Goal: Check status: Check status

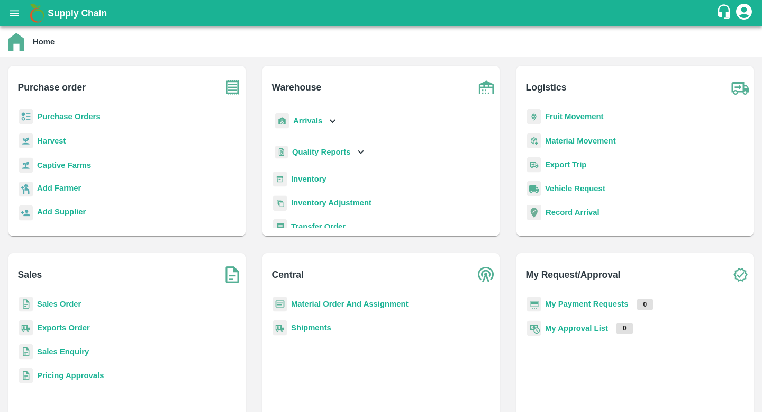
click at [81, 120] on b "Purchase Orders" at bounding box center [68, 116] width 63 height 8
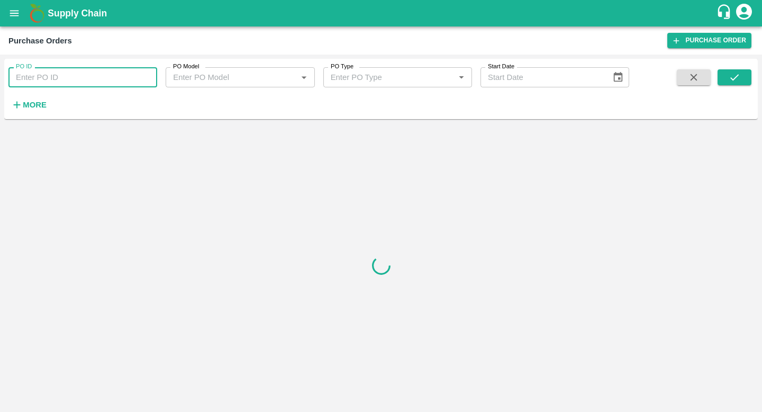
click at [85, 73] on input "PO ID" at bounding box center [82, 77] width 149 height 20
paste input "172785"
type input "172785"
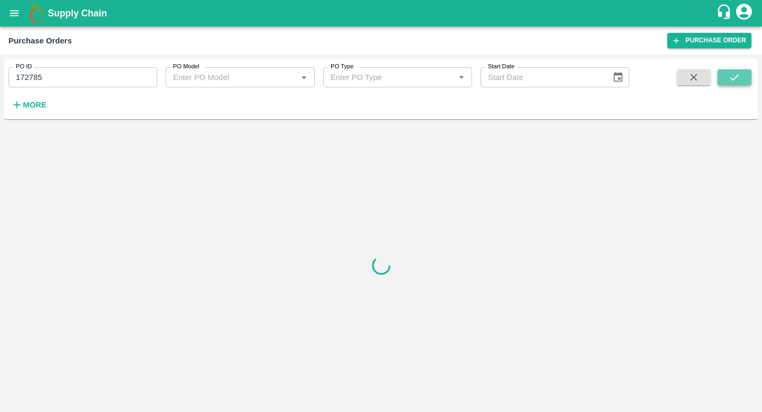
click at [730, 80] on icon "submit" at bounding box center [734, 77] width 12 height 12
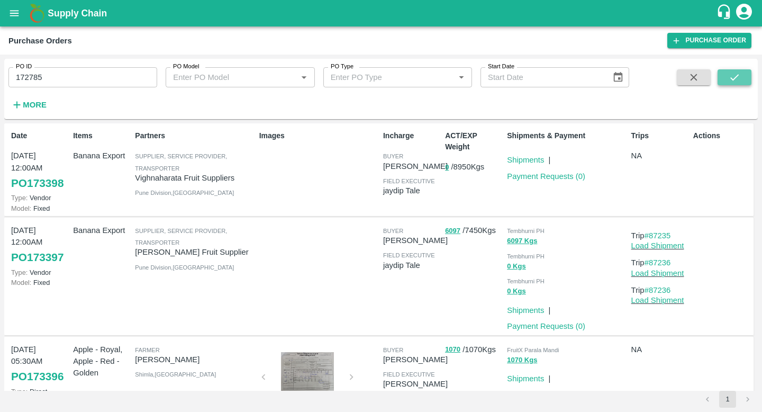
click at [740, 74] on button "submit" at bounding box center [734, 77] width 34 height 16
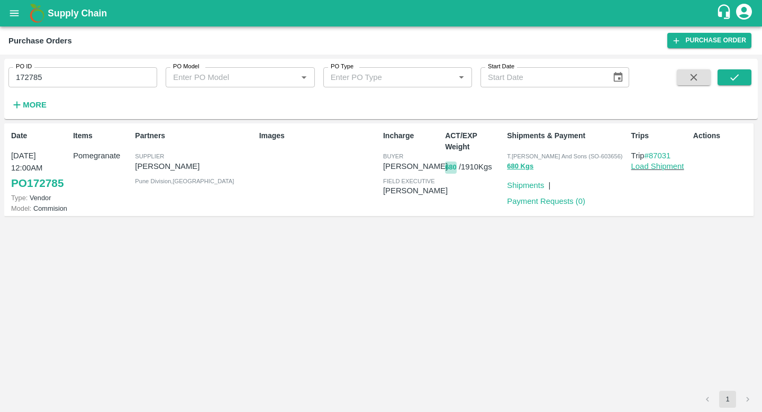
click at [448, 168] on button "680" at bounding box center [451, 167] width 12 height 12
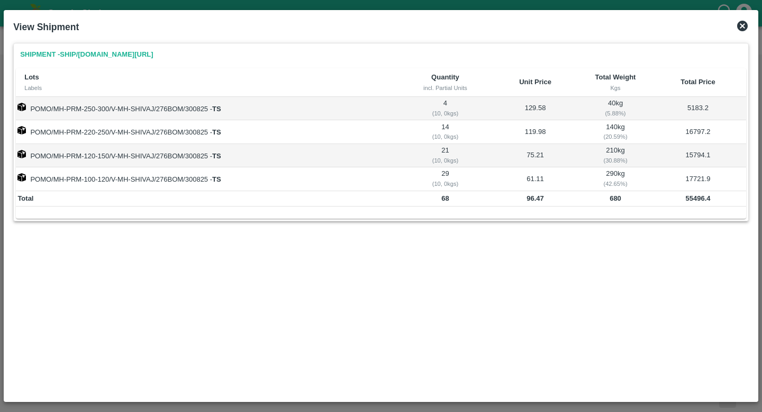
click at [548, 198] on td "96.47" at bounding box center [535, 199] width 92 height 16
click at [603, 135] on div "( 20.59 %)" at bounding box center [615, 137] width 66 height 10
click at [697, 101] on td "5183.2" at bounding box center [698, 108] width 96 height 23
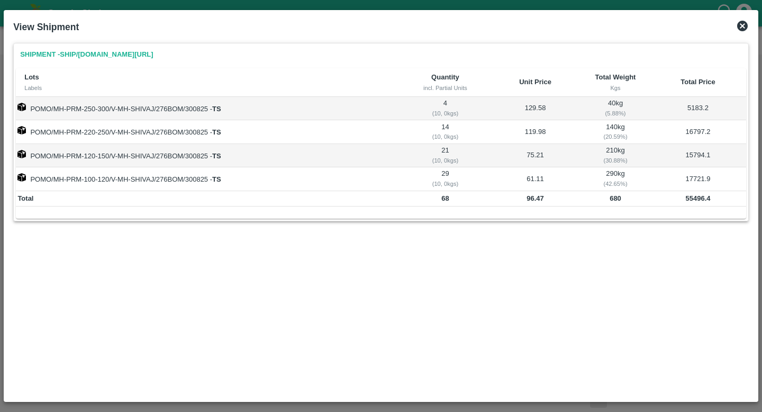
click at [746, 29] on icon at bounding box center [742, 26] width 11 height 11
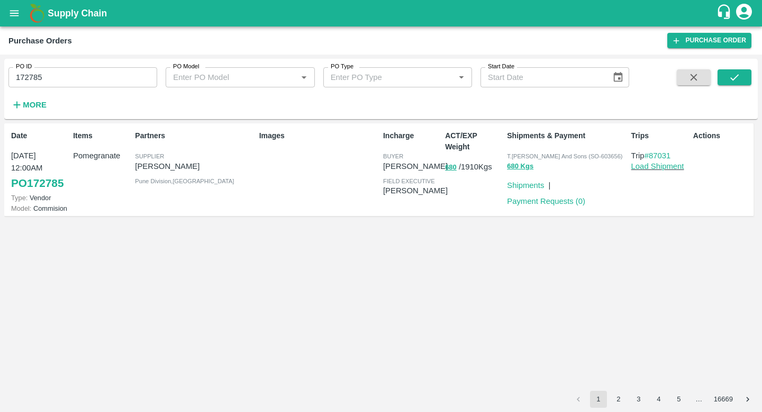
click at [49, 181] on link "PO 172785" at bounding box center [37, 183] width 52 height 19
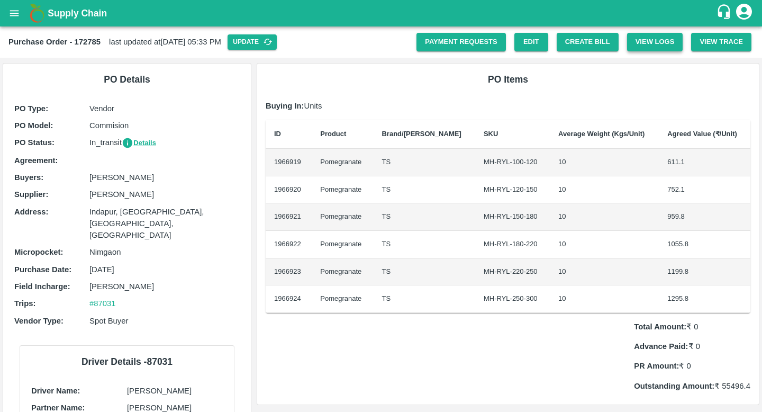
click at [664, 40] on button "View Logs" at bounding box center [655, 42] width 56 height 19
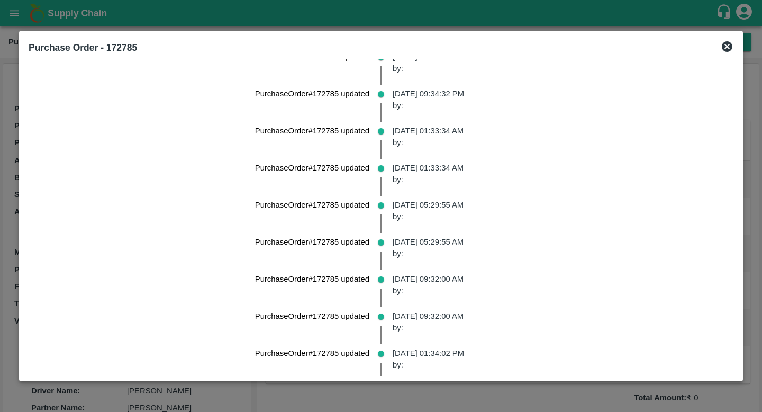
scroll to position [1708, 0]
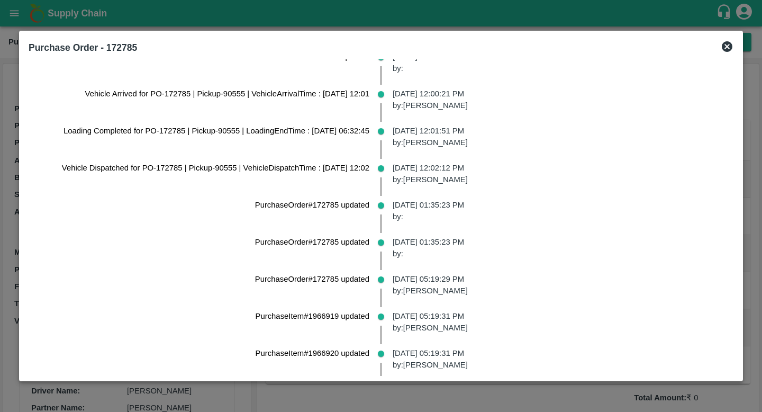
click at [405, 203] on p "01 Sep 2025, 01:35:23 PM by:" at bounding box center [559, 211] width 332 height 24
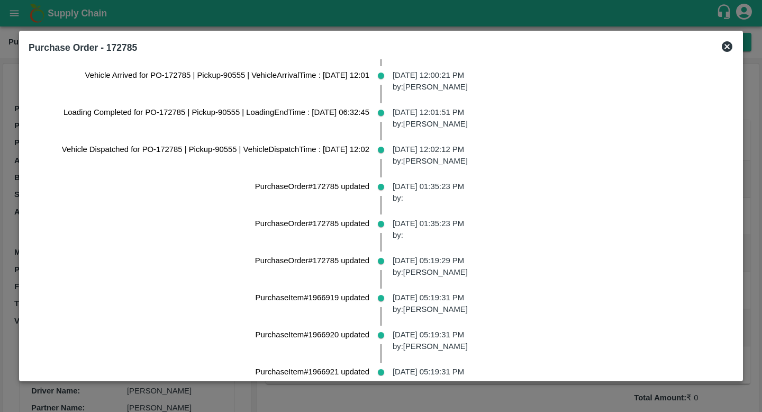
click at [405, 203] on p "01 Sep 2025, 01:35:23 PM by:" at bounding box center [559, 192] width 332 height 24
click at [416, 228] on p "01 Sep 2025, 01:35:23 PM by:" at bounding box center [559, 229] width 332 height 24
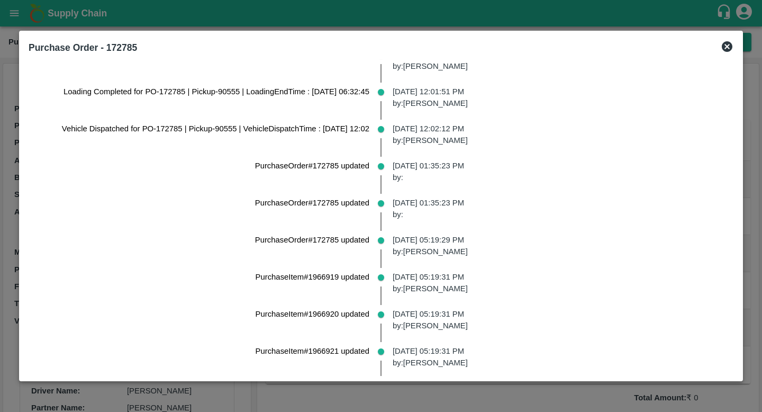
click at [414, 204] on p "01 Sep 2025, 01:35:23 PM by:" at bounding box center [559, 209] width 332 height 24
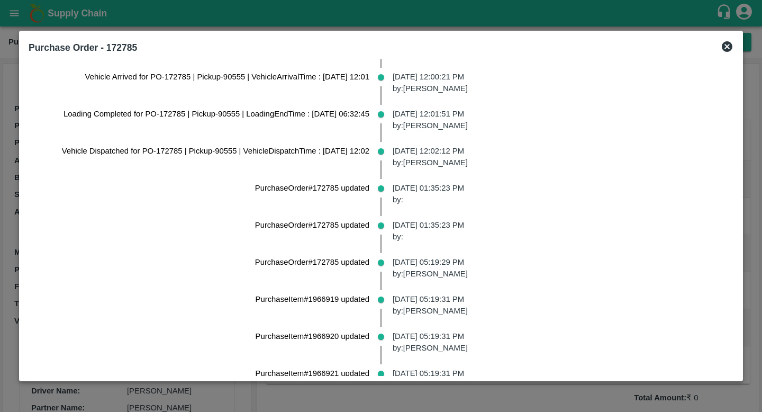
click at [417, 156] on p "01 Sep 2025, 12:02:12 PM by: Avinash kumar" at bounding box center [559, 157] width 332 height 24
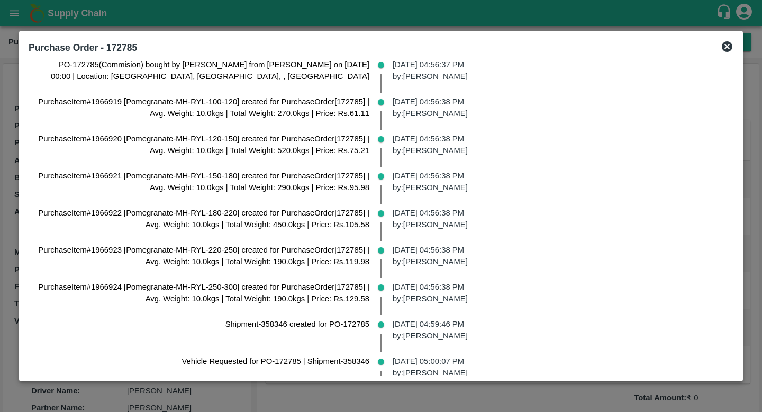
scroll to position [0, 0]
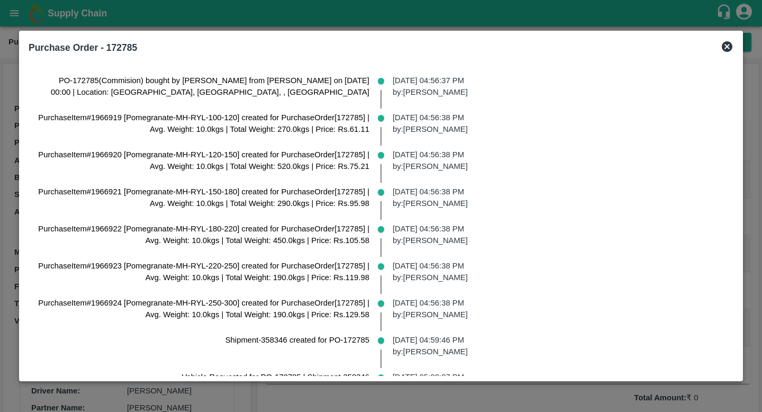
click at [0, 117] on div at bounding box center [381, 206] width 762 height 412
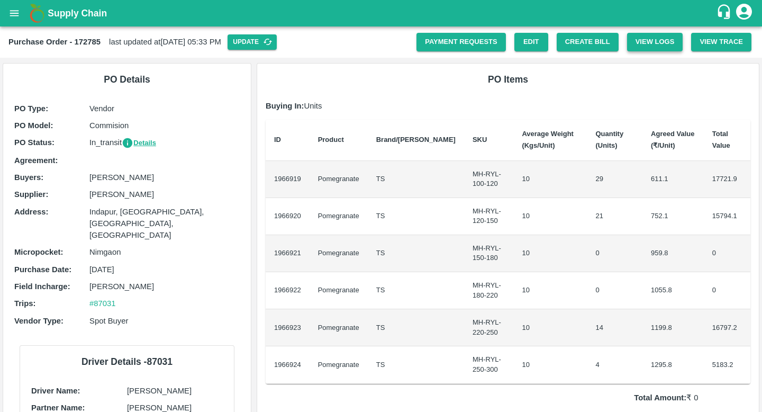
click at [659, 40] on button "View Logs" at bounding box center [655, 42] width 56 height 19
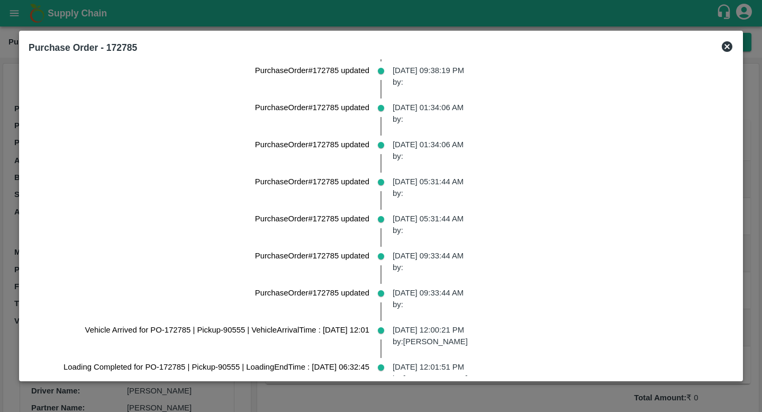
scroll to position [777, 0]
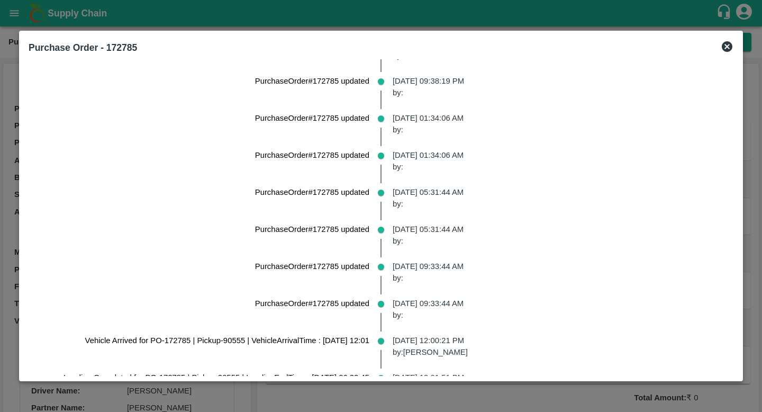
click at [410, 138] on div "01 Sep 2025, 01:34:06 AM by:" at bounding box center [558, 127] width 349 height 37
click at [422, 172] on p "01 Sep 2025, 01:34:06 AM by:" at bounding box center [559, 161] width 332 height 24
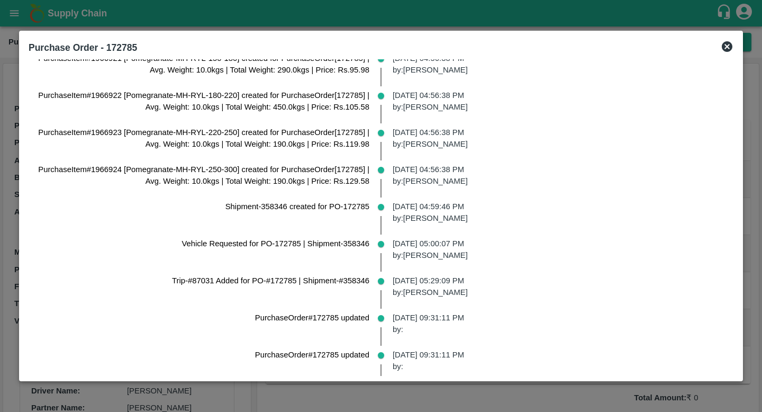
scroll to position [0, 0]
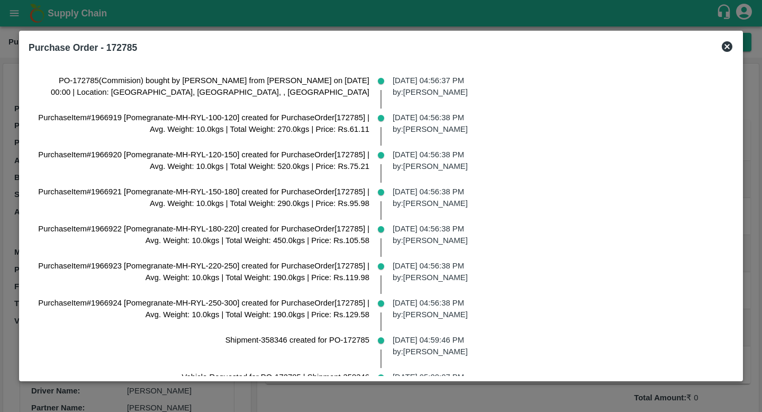
click at [214, 15] on div at bounding box center [381, 206] width 762 height 412
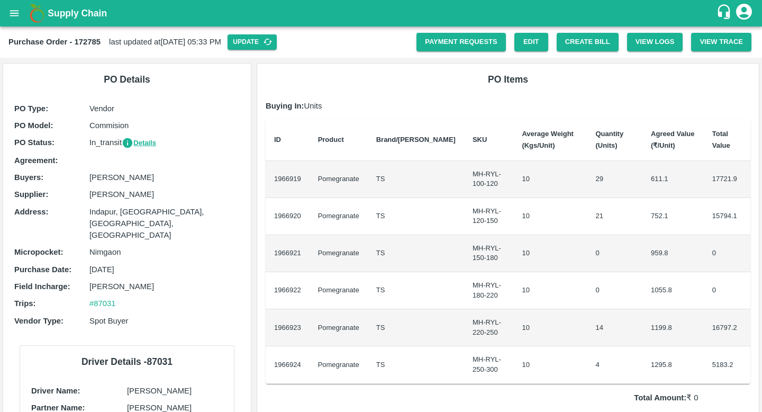
click at [13, 17] on icon "open drawer" at bounding box center [14, 13] width 12 height 12
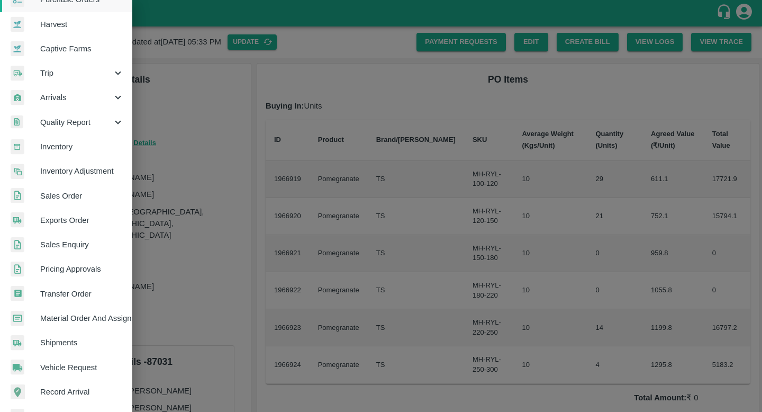
scroll to position [191, 0]
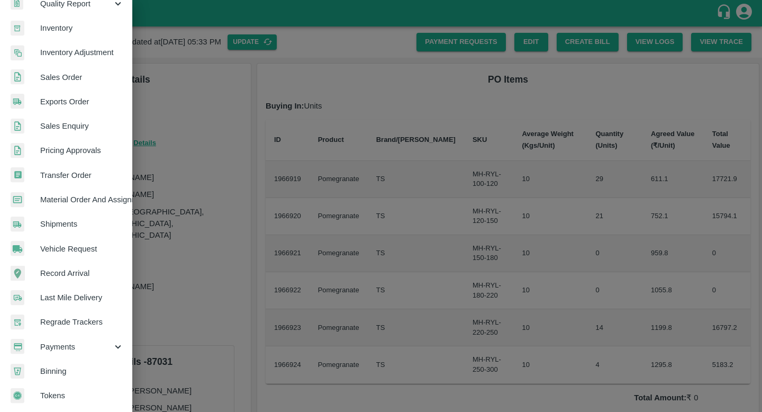
click at [89, 218] on span "Shipments" at bounding box center [82, 224] width 84 height 12
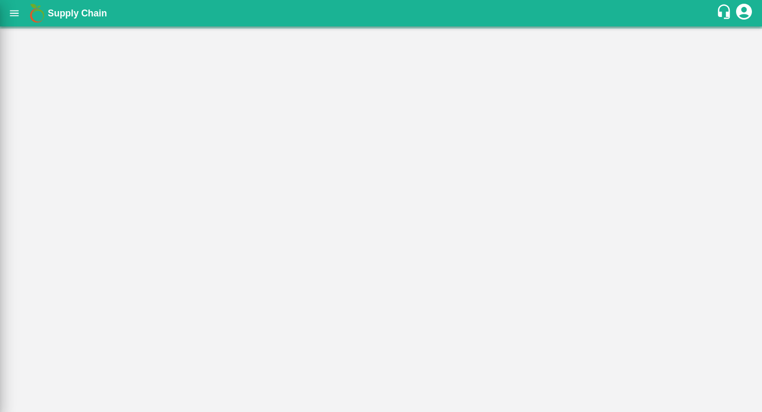
scroll to position [187, 0]
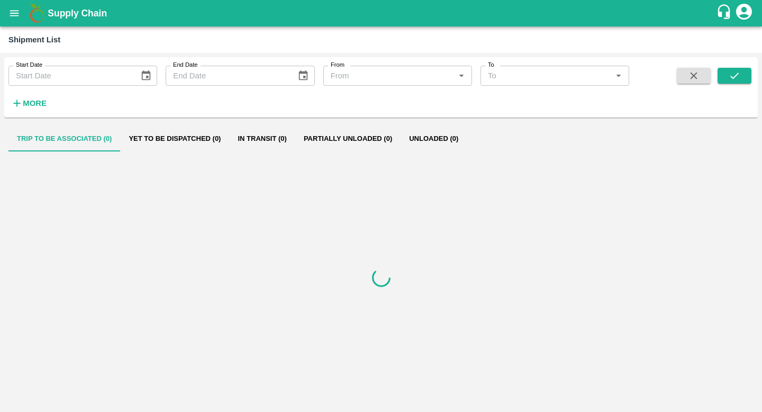
click at [42, 102] on strong "More" at bounding box center [35, 103] width 24 height 8
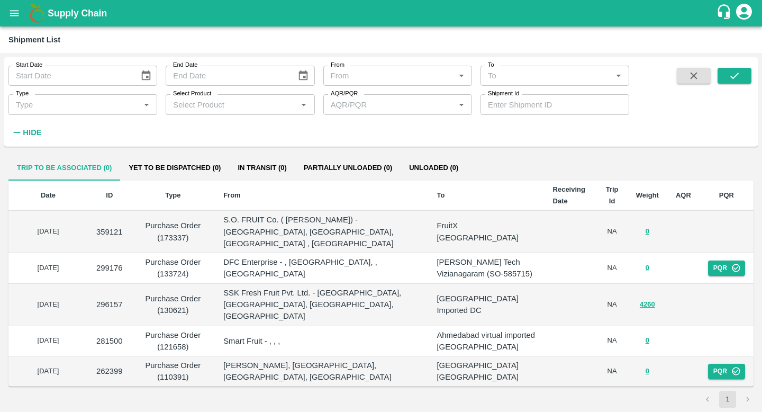
click at [536, 113] on input "Shipment Id" at bounding box center [554, 104] width 149 height 20
paste input "344132"
click at [734, 77] on icon "submit" at bounding box center [734, 75] width 8 height 6
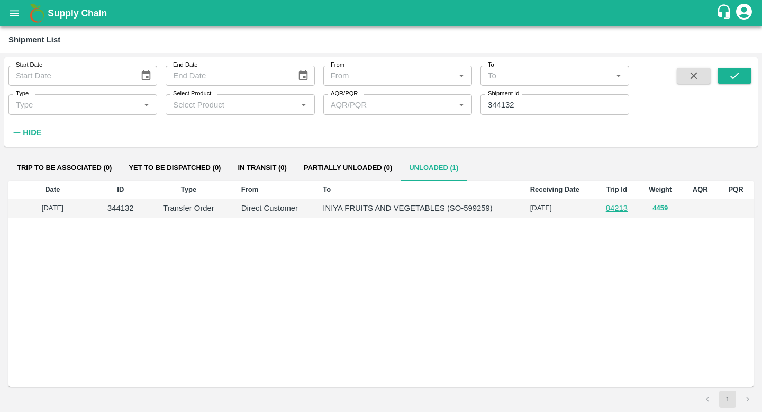
click at [257, 211] on p "Direct Customer" at bounding box center [273, 208] width 65 height 12
click at [312, 249] on div "Date ID Type From To Receiving Date Trip Id Weight AQR PQR 05 Jul 2025 344132 T…" at bounding box center [380, 283] width 745 height 206
click at [660, 205] on button "4459" at bounding box center [659, 208] width 15 height 12
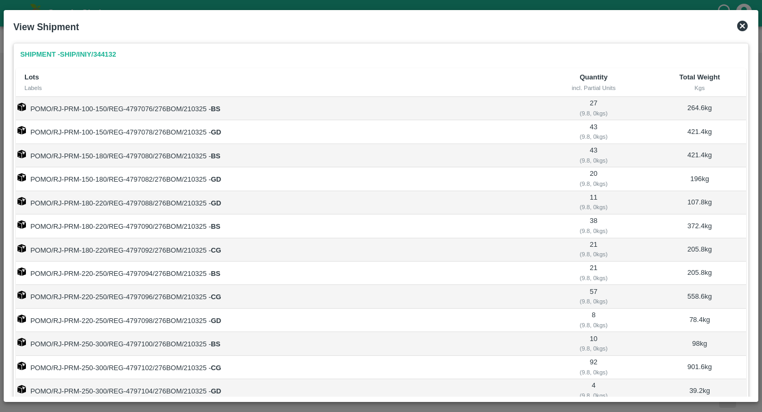
click at [746, 26] on icon at bounding box center [742, 26] width 11 height 11
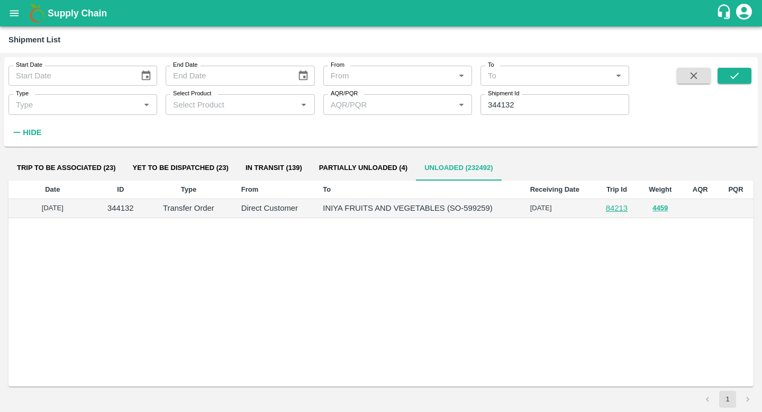
click at [527, 105] on input "344132" at bounding box center [554, 104] width 149 height 20
paste input "text"
click at [735, 80] on icon "submit" at bounding box center [734, 76] width 12 height 12
click at [481, 202] on p "Gangothri Fruits Mandi (SO-592312)" at bounding box center [444, 208] width 142 height 12
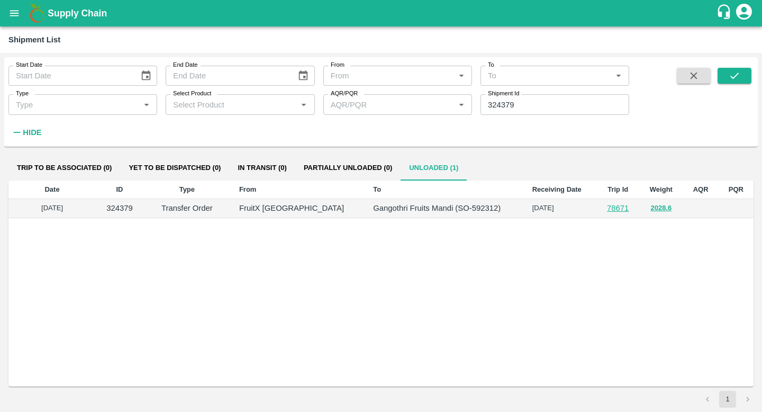
click at [545, 207] on td "29 Mar 2025" at bounding box center [560, 208] width 73 height 19
click at [580, 217] on td "29 Mar 2025" at bounding box center [560, 208] width 73 height 19
click at [650, 206] on button "2028.6" at bounding box center [660, 208] width 21 height 12
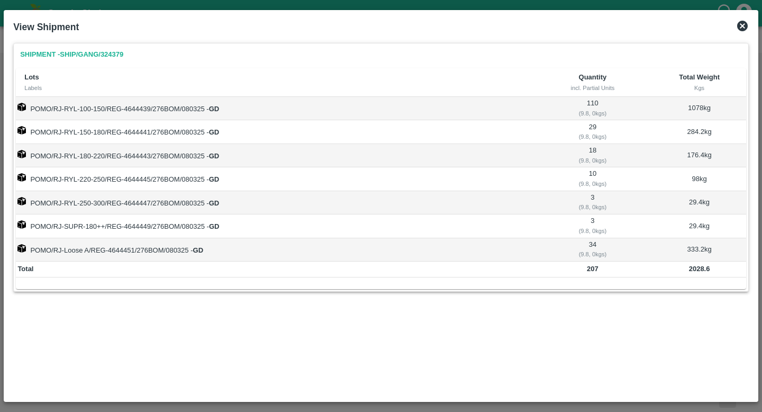
click at [743, 24] on icon at bounding box center [742, 26] width 13 height 13
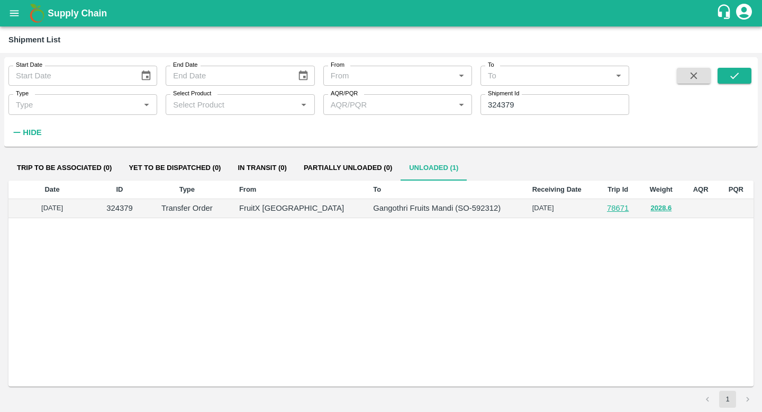
click at [463, 213] on p "Gangothri Fruits Mandi (SO-592312)" at bounding box center [444, 208] width 142 height 12
drag, startPoint x: 612, startPoint y: 209, endPoint x: 567, endPoint y: 253, distance: 62.9
click at [567, 253] on div "Date ID Type From To Receiving Date Trip Id Weight AQR PQR 03 Apr 2025 324379 T…" at bounding box center [380, 283] width 745 height 206
click at [607, 208] on link "78671" at bounding box center [618, 208] width 22 height 8
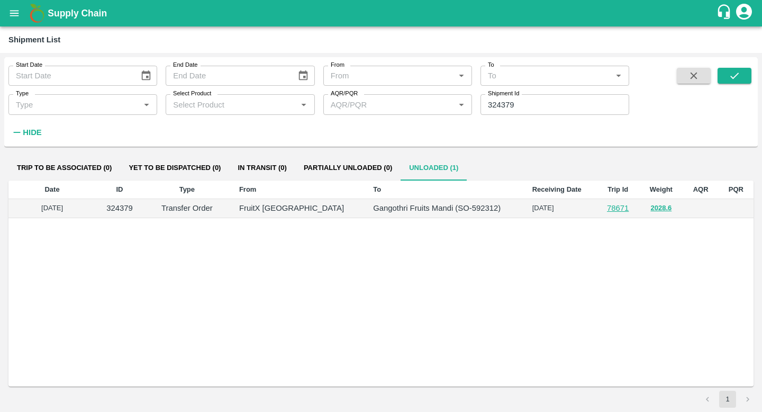
click at [332, 214] on td "FruitX [GEOGRAPHIC_DATA]" at bounding box center [298, 208] width 134 height 19
click at [541, 108] on input "324379" at bounding box center [554, 104] width 149 height 20
paste input "text"
type input "344132"
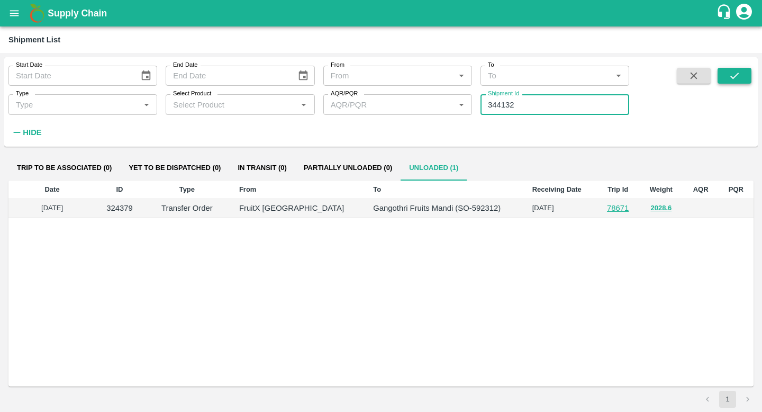
click at [738, 78] on icon "submit" at bounding box center [734, 76] width 12 height 12
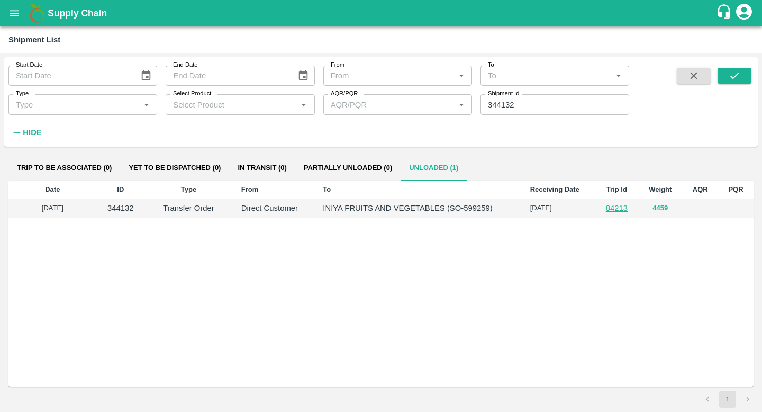
click at [487, 217] on td "INIYA FRUITS AND VEGETABLES (SO-599259)" at bounding box center [417, 208] width 207 height 19
click at [660, 209] on button "4459" at bounding box center [659, 208] width 15 height 12
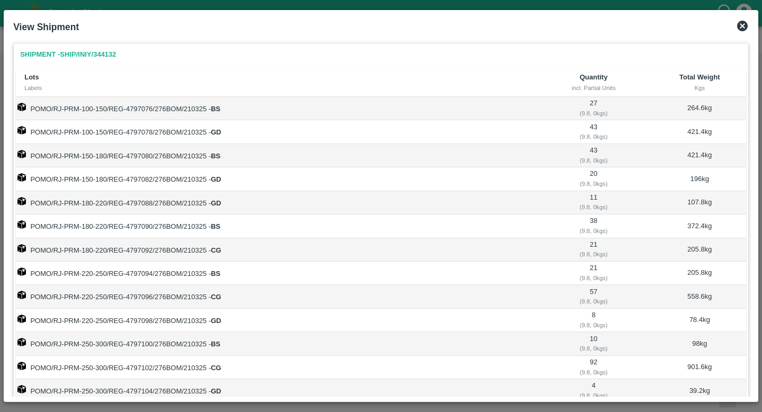
click at [744, 29] on icon at bounding box center [742, 26] width 11 height 11
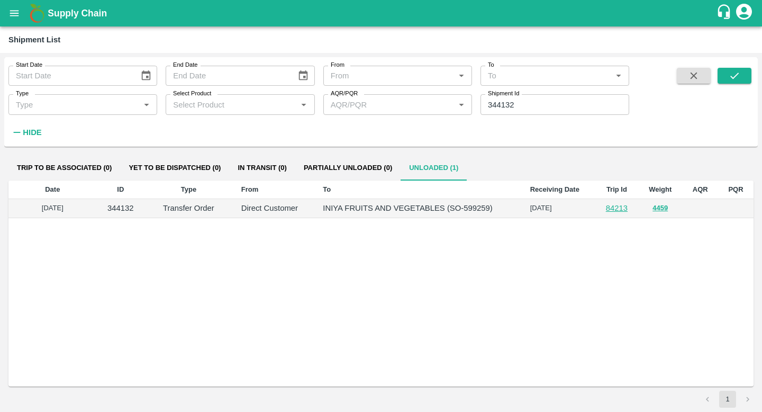
click at [479, 211] on p "INIYA FRUITS AND VEGETABLES (SO-599259)" at bounding box center [418, 208] width 190 height 12
click at [124, 210] on p "344132" at bounding box center [120, 208] width 31 height 12
copy p "344132"
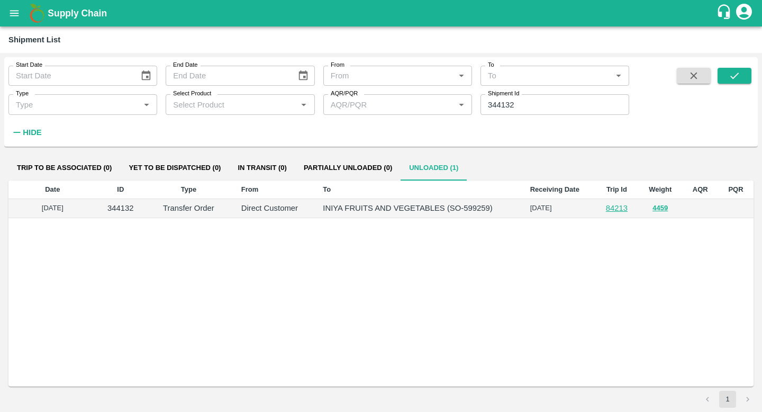
drag, startPoint x: 676, startPoint y: 207, endPoint x: 639, endPoint y: 213, distance: 38.1
click at [639, 213] on td "4459" at bounding box center [660, 208] width 44 height 19
drag, startPoint x: 672, startPoint y: 209, endPoint x: 643, endPoint y: 214, distance: 30.0
click at [643, 214] on td "4459" at bounding box center [660, 208] width 44 height 19
click at [677, 212] on td "4459" at bounding box center [660, 208] width 44 height 19
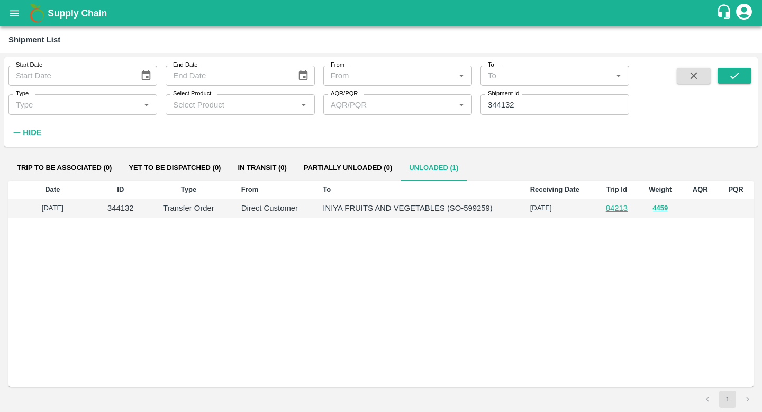
click at [677, 212] on td "4459" at bounding box center [660, 208] width 44 height 19
click at [670, 209] on td "4459" at bounding box center [660, 208] width 44 height 19
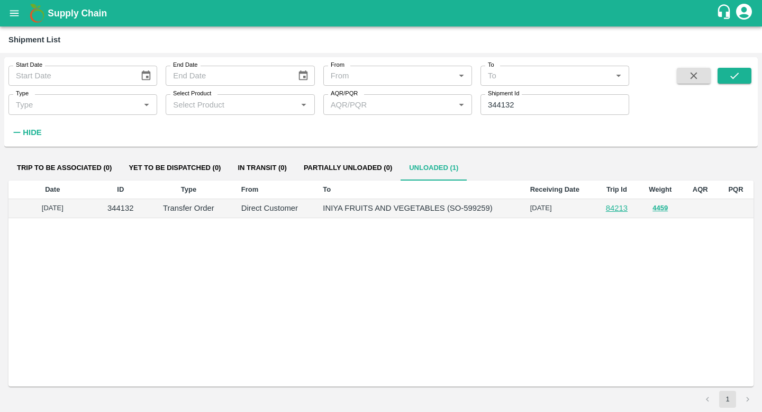
click at [468, 209] on p "INIYA FRUITS AND VEGETABLES (SO-599259)" at bounding box center [418, 208] width 190 height 12
copy p "599259"
click at [528, 104] on input "344132" at bounding box center [554, 104] width 149 height 20
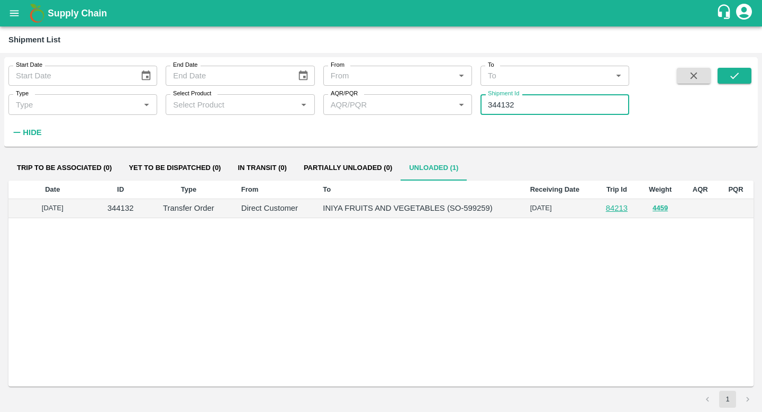
click at [528, 104] on input "344132" at bounding box center [554, 104] width 149 height 20
click at [11, 8] on icon "open drawer" at bounding box center [14, 13] width 12 height 12
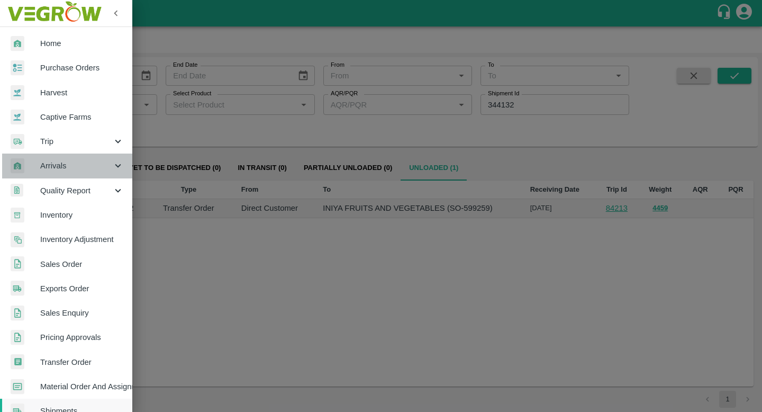
click at [83, 171] on span "Arrivals" at bounding box center [76, 166] width 72 height 12
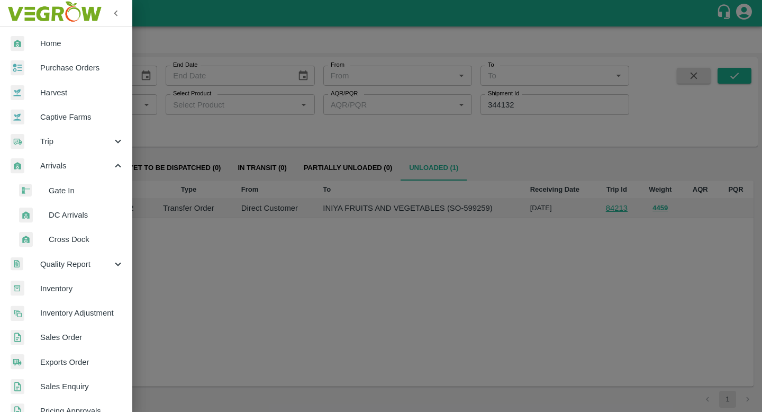
click at [80, 214] on span "DC Arrivals" at bounding box center [86, 215] width 75 height 12
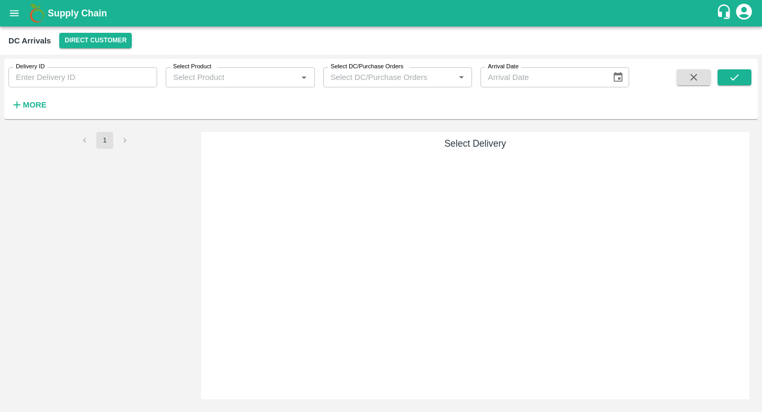
click at [108, 32] on div "DC Arrivals Direct Customer" at bounding box center [381, 40] width 762 height 28
click at [104, 45] on button "Direct Customer" at bounding box center [95, 40] width 72 height 15
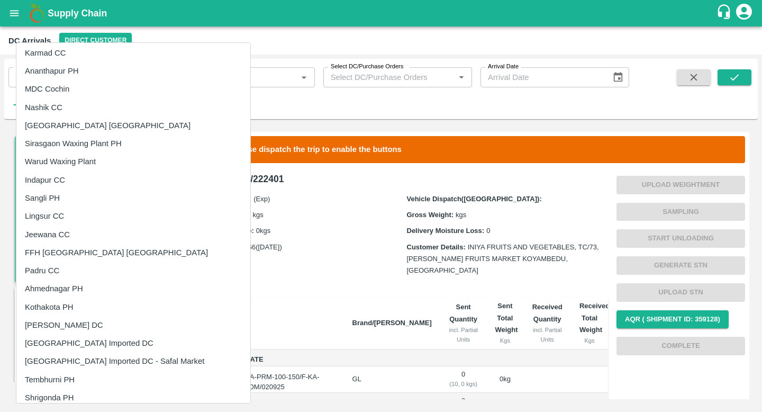
scroll to position [111, 0]
click at [97, 249] on li "FFH [GEOGRAPHIC_DATA] [GEOGRAPHIC_DATA]" at bounding box center [133, 253] width 234 height 18
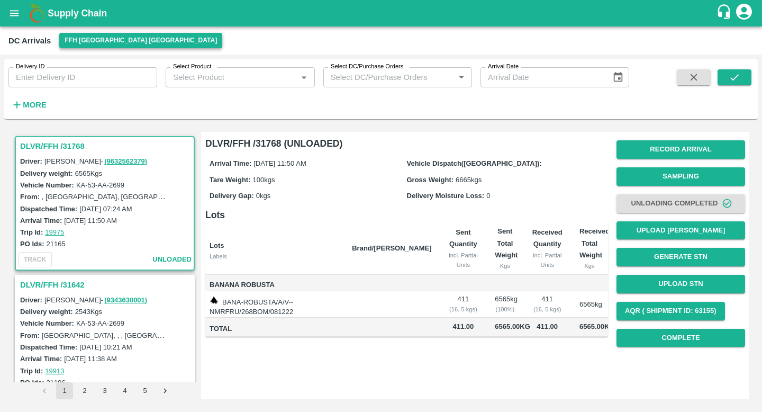
click at [95, 33] on button "FFH [GEOGRAPHIC_DATA] [GEOGRAPHIC_DATA]" at bounding box center [140, 40] width 163 height 15
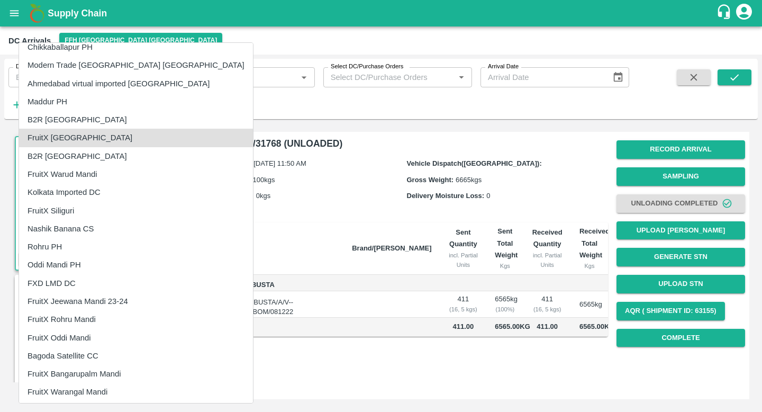
scroll to position [606, 0]
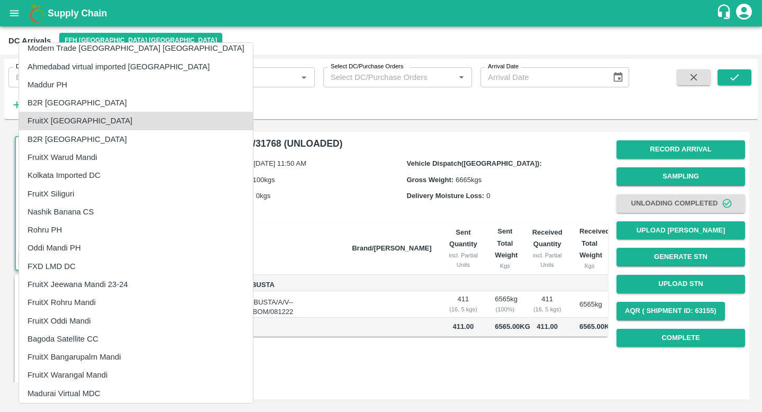
click at [288, 211] on div at bounding box center [381, 206] width 762 height 412
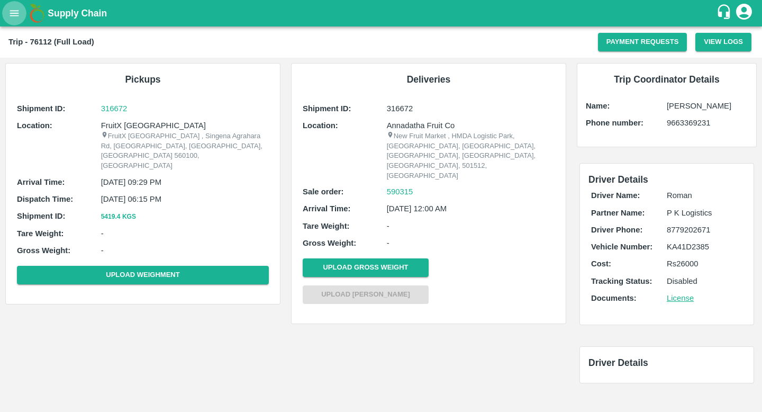
click at [16, 22] on button "open drawer" at bounding box center [14, 13] width 24 height 24
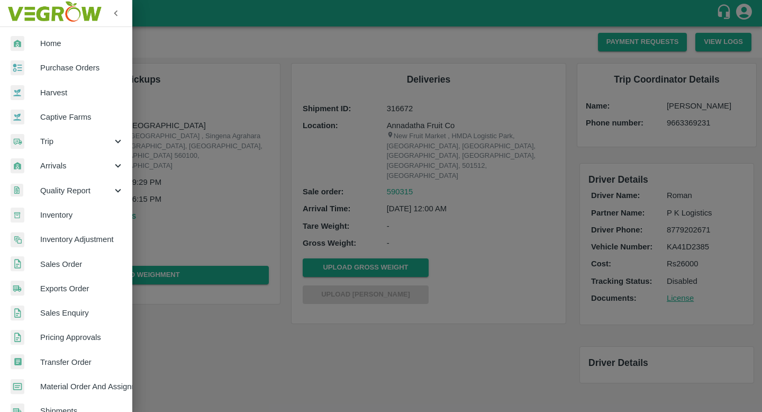
click at [62, 220] on span "Inventory" at bounding box center [82, 215] width 84 height 12
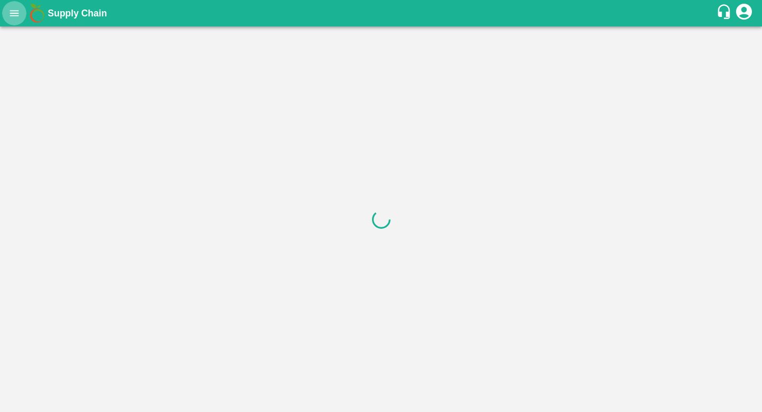
click at [20, 21] on button "open drawer" at bounding box center [14, 13] width 24 height 24
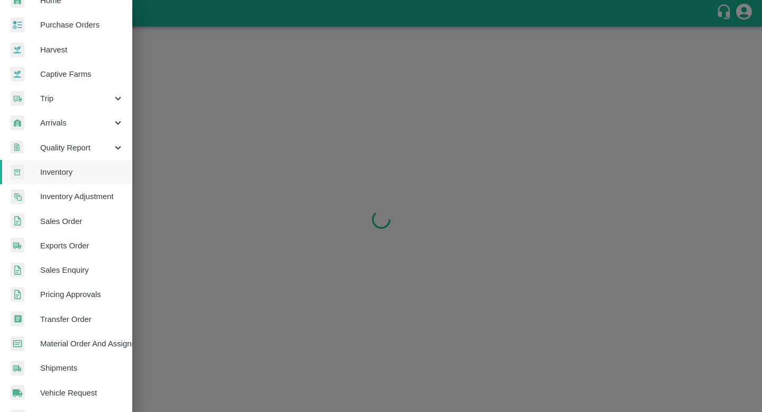
scroll to position [50, 0]
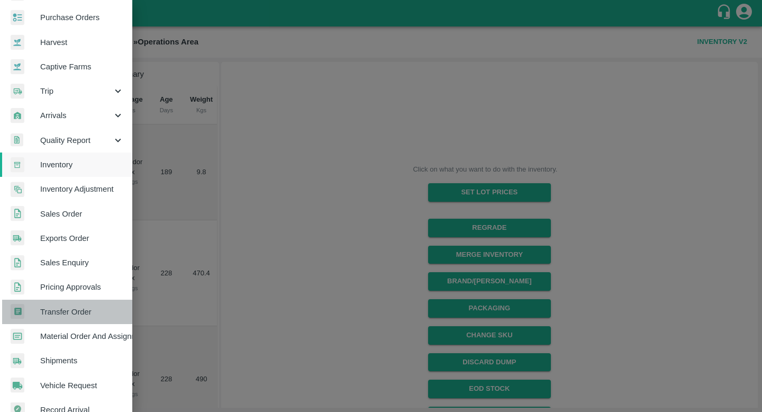
click at [87, 312] on span "Transfer Order" at bounding box center [82, 312] width 84 height 12
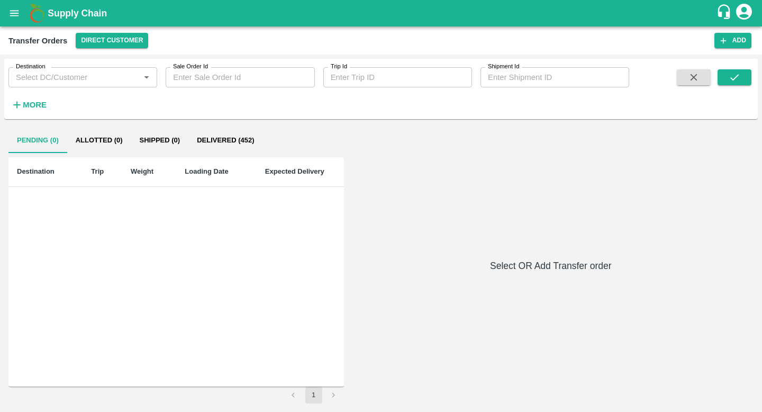
click at [232, 138] on button "Delivered (452)" at bounding box center [225, 139] width 74 height 25
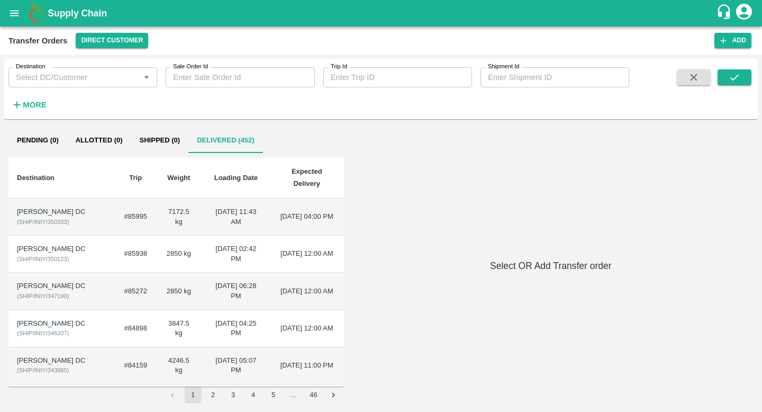
click at [488, 74] on input "Shipment Id" at bounding box center [554, 77] width 149 height 20
paste input "344132"
click at [728, 77] on button "submit" at bounding box center [734, 77] width 34 height 16
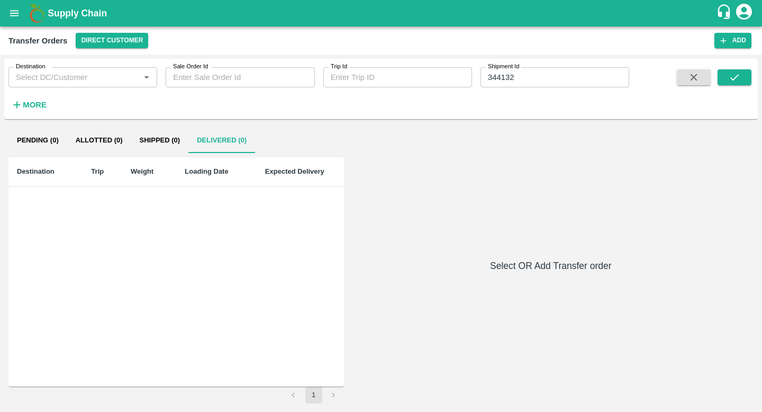
click at [569, 83] on input "344132" at bounding box center [554, 77] width 149 height 20
type input "344132"
click at [742, 79] on button "submit" at bounding box center [734, 77] width 34 height 16
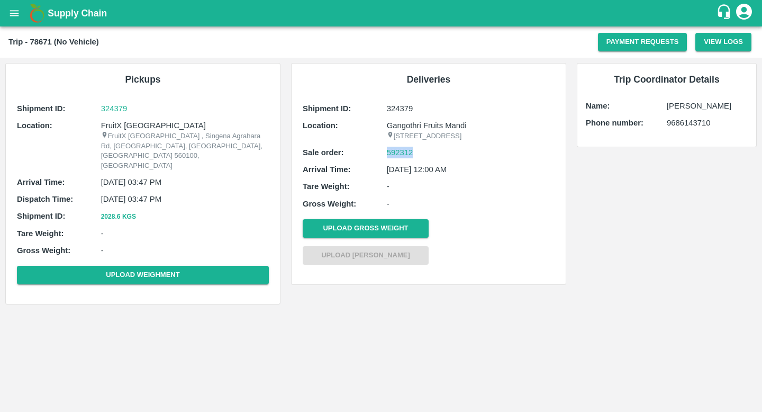
click at [131, 176] on p "[DATE] 03:47 PM" at bounding box center [185, 182] width 168 height 12
click at [178, 193] on p "[DATE] 03:47 PM" at bounding box center [185, 199] width 168 height 12
click at [143, 193] on p "[DATE] 03:47 PM" at bounding box center [185, 199] width 168 height 12
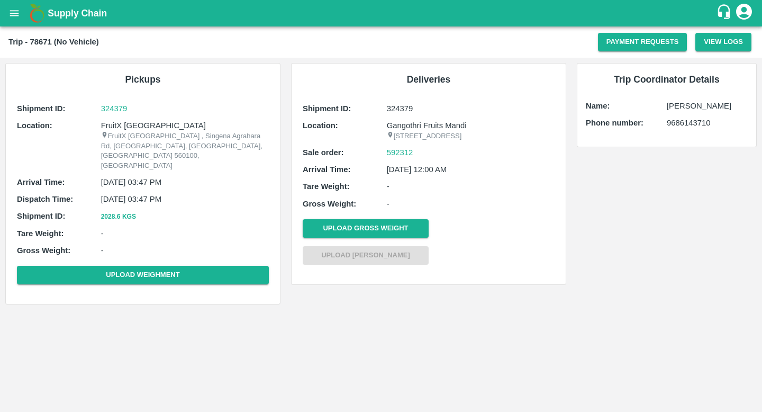
click at [143, 193] on p "[DATE] 03:47 PM" at bounding box center [185, 199] width 168 height 12
click at [107, 176] on p "[DATE] 03:47 PM" at bounding box center [185, 182] width 168 height 12
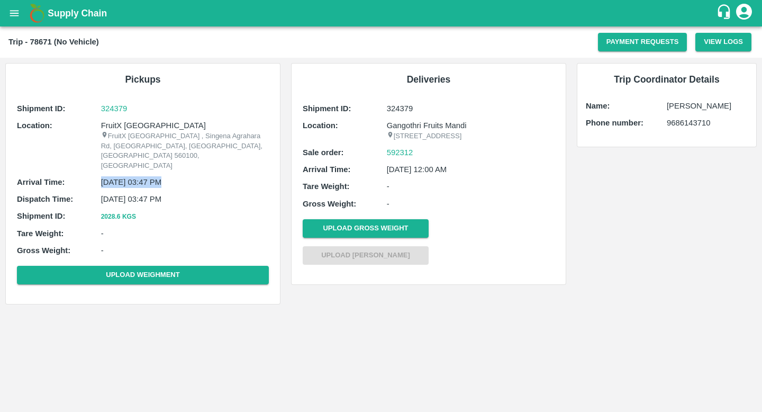
click at [163, 193] on p "[DATE] 03:47 PM" at bounding box center [185, 199] width 168 height 12
click at [406, 175] on p "[DATE] 12:00 AM" at bounding box center [471, 169] width 168 height 12
click at [429, 158] on div "592312" at bounding box center [471, 153] width 168 height 12
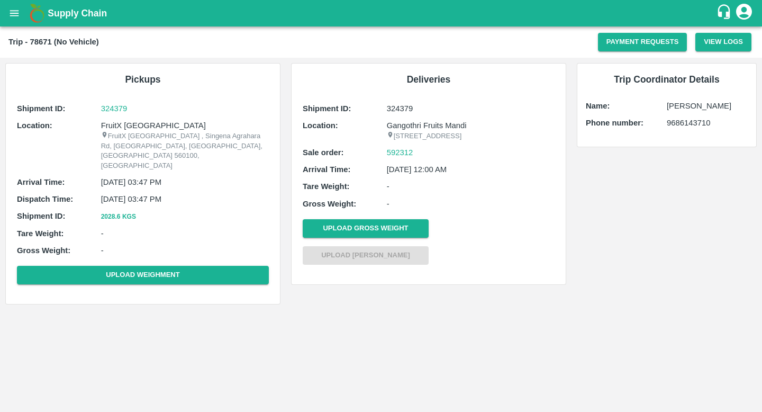
click at [372, 134] on div "Location:" at bounding box center [345, 131] width 84 height 22
click at [5, 11] on button "open drawer" at bounding box center [14, 13] width 24 height 24
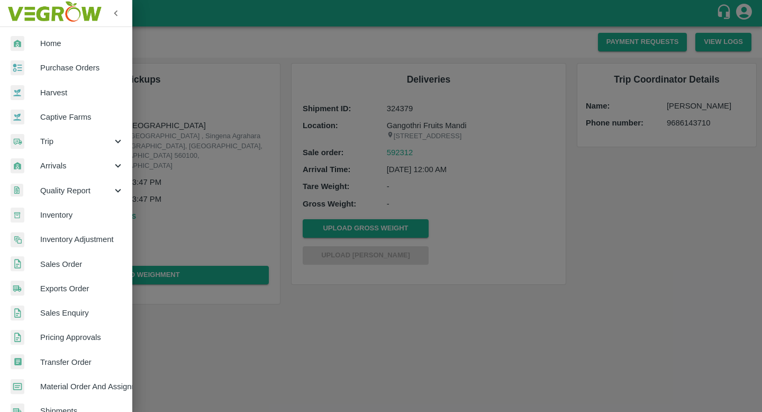
click at [67, 263] on span "Sales Order" at bounding box center [82, 264] width 84 height 12
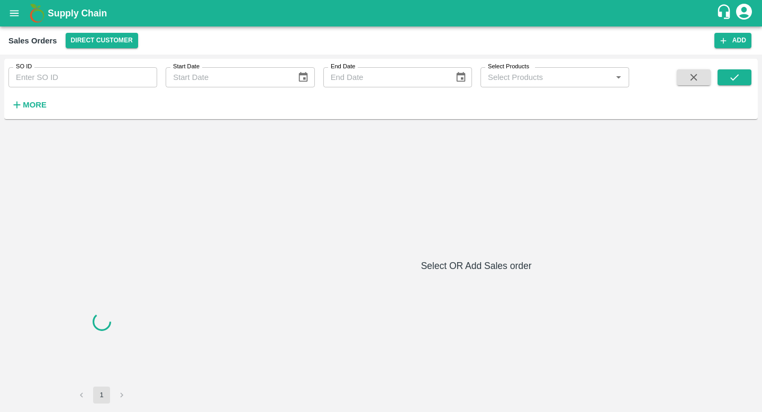
click at [87, 76] on input "SO ID" at bounding box center [82, 77] width 149 height 20
paste input "599259"
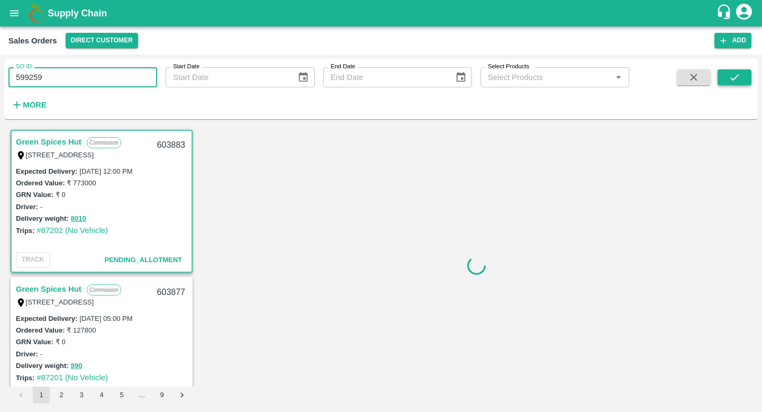
type input "599259"
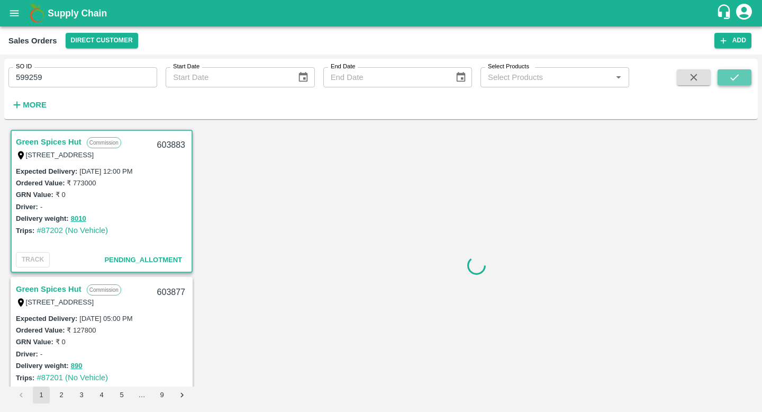
click at [739, 85] on button "submit" at bounding box center [734, 77] width 34 height 16
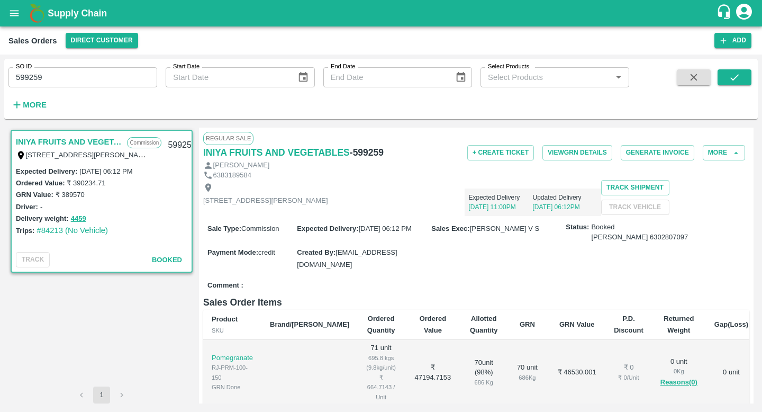
click at [367, 150] on h6 "- 599259" at bounding box center [367, 152] width 34 height 15
copy h6 "599259"
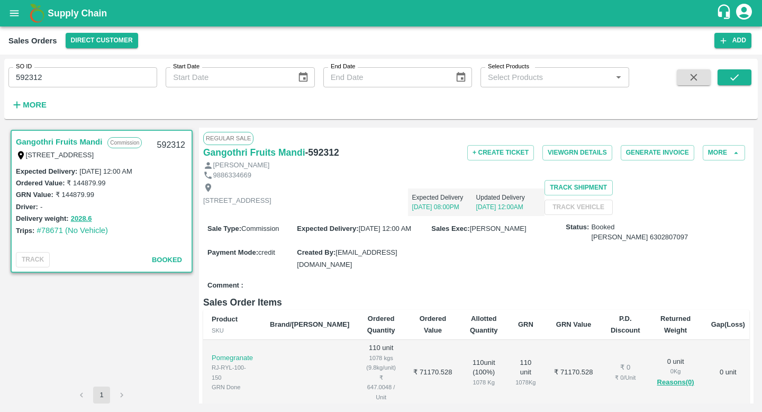
click at [16, 15] on icon "open drawer" at bounding box center [14, 13] width 9 height 6
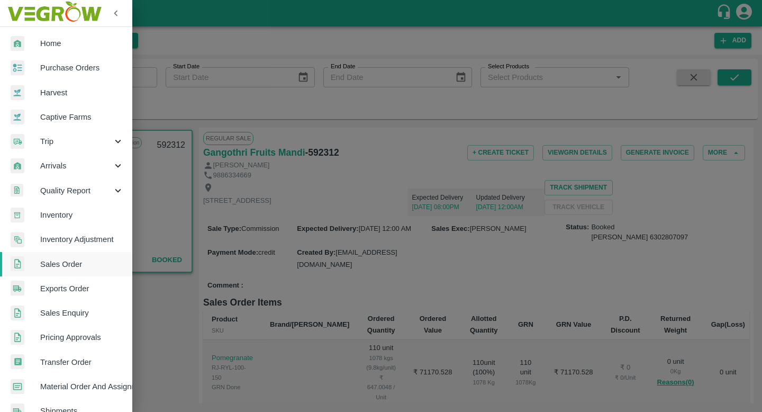
click at [60, 65] on span "Purchase Orders" at bounding box center [82, 68] width 84 height 12
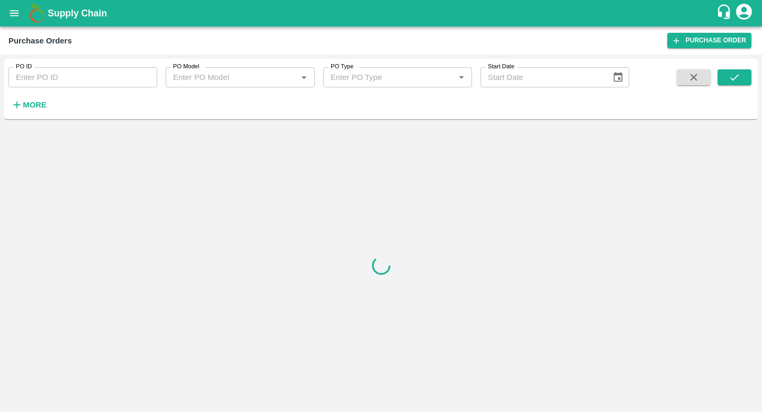
click at [111, 80] on input "PO ID" at bounding box center [82, 77] width 149 height 20
click at [743, 75] on button "submit" at bounding box center [734, 77] width 34 height 16
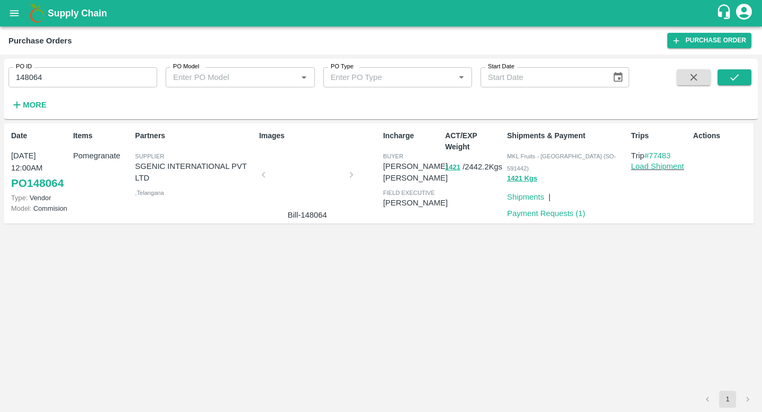
click at [65, 78] on input "148064" at bounding box center [82, 77] width 149 height 20
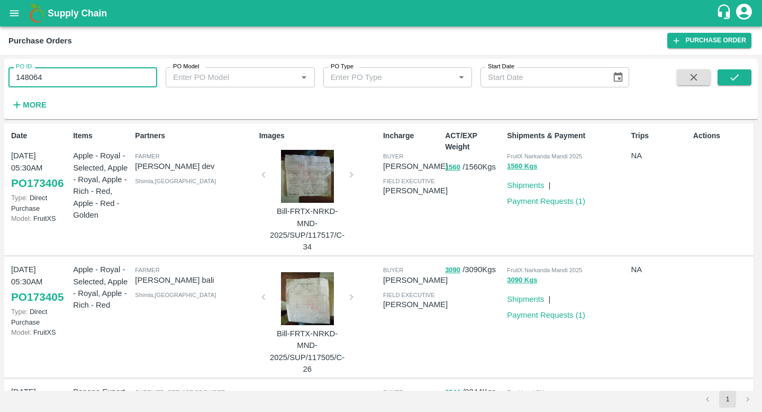
click at [65, 78] on input "148064" at bounding box center [82, 77] width 149 height 20
click at [734, 82] on icon "submit" at bounding box center [734, 77] width 12 height 12
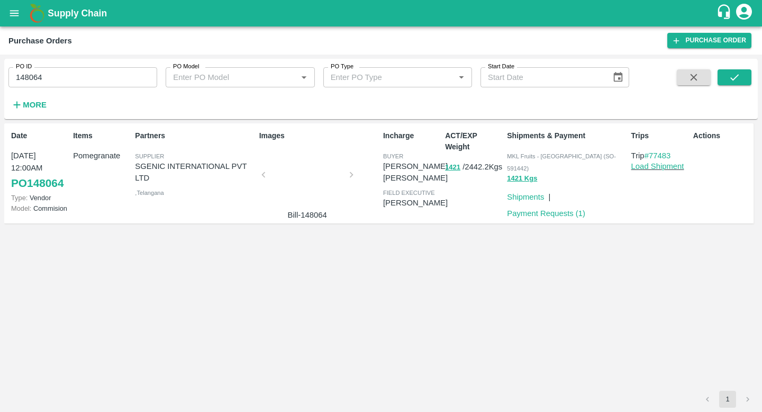
click at [69, 85] on input "148064" at bounding box center [82, 77] width 149 height 20
click at [727, 81] on button "submit" at bounding box center [734, 77] width 34 height 16
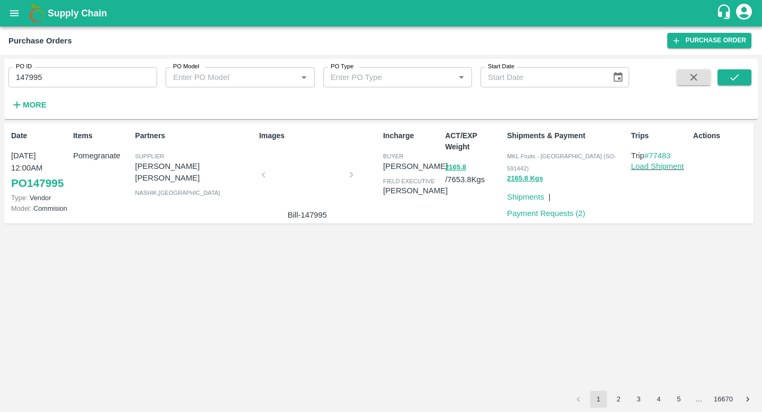
click at [68, 80] on input "147995" at bounding box center [82, 77] width 149 height 20
type input "147995"
type input "148075"
click at [727, 78] on button "submit" at bounding box center [734, 77] width 34 height 16
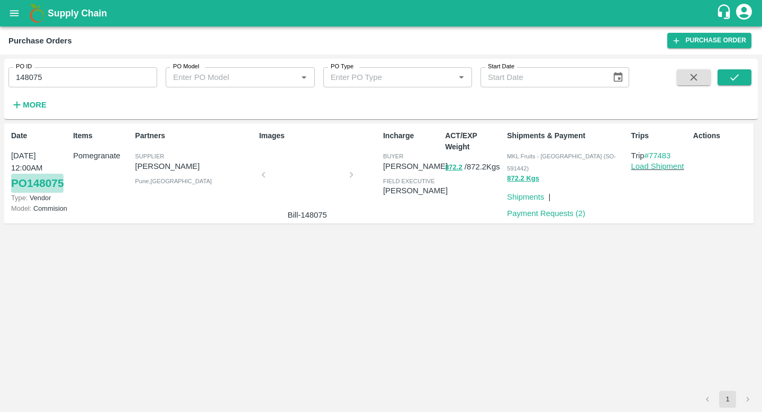
click at [44, 181] on link "PO 148075" at bounding box center [37, 183] width 52 height 19
click at [408, 281] on div "Date 21 Mar, 12:00AM PO 148075 Type: Vendor Model: Commision Items Pomegranate …" at bounding box center [380, 256] width 753 height 267
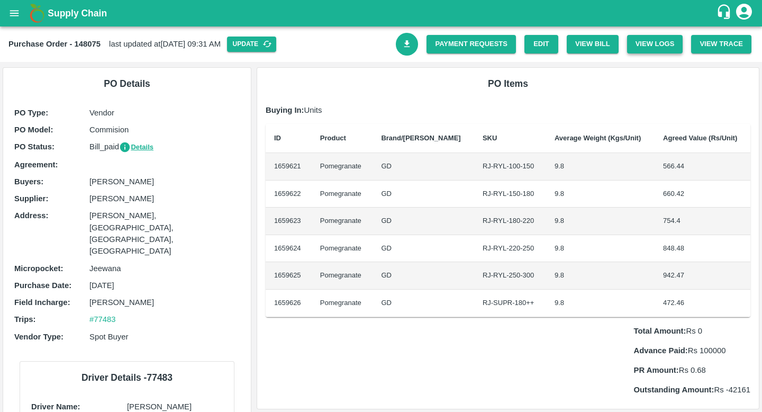
click at [653, 48] on button "View Logs" at bounding box center [655, 44] width 56 height 19
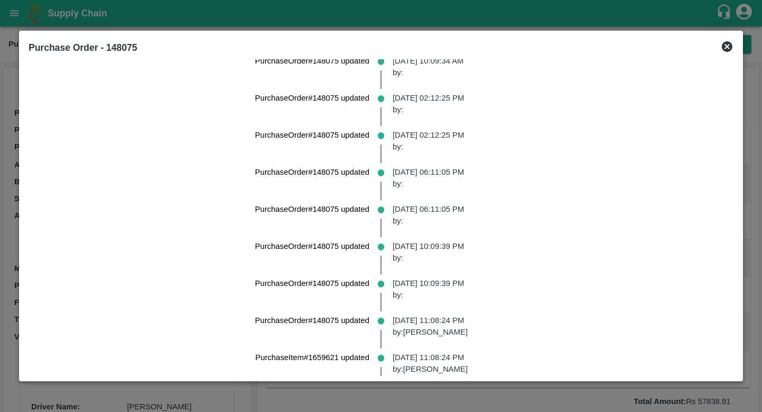
scroll to position [4254, 0]
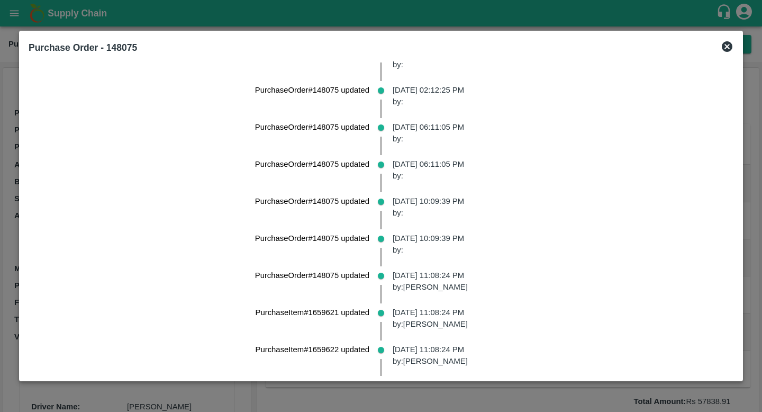
click at [0, 192] on div at bounding box center [381, 206] width 762 height 412
